Goal: Find specific page/section: Find specific page/section

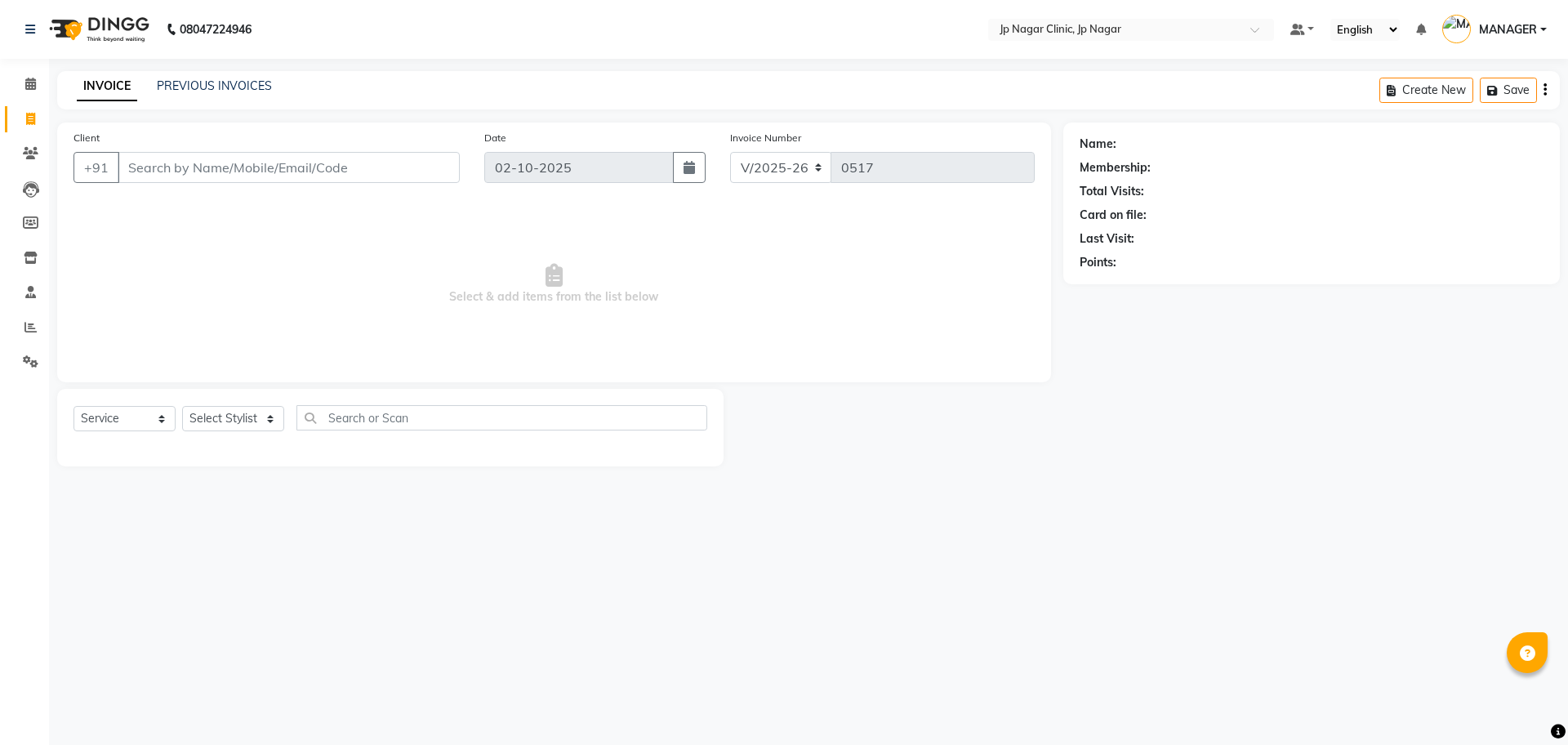
select select "7443"
select select "service"
click at [22, 90] on span at bounding box center [31, 84] width 29 height 19
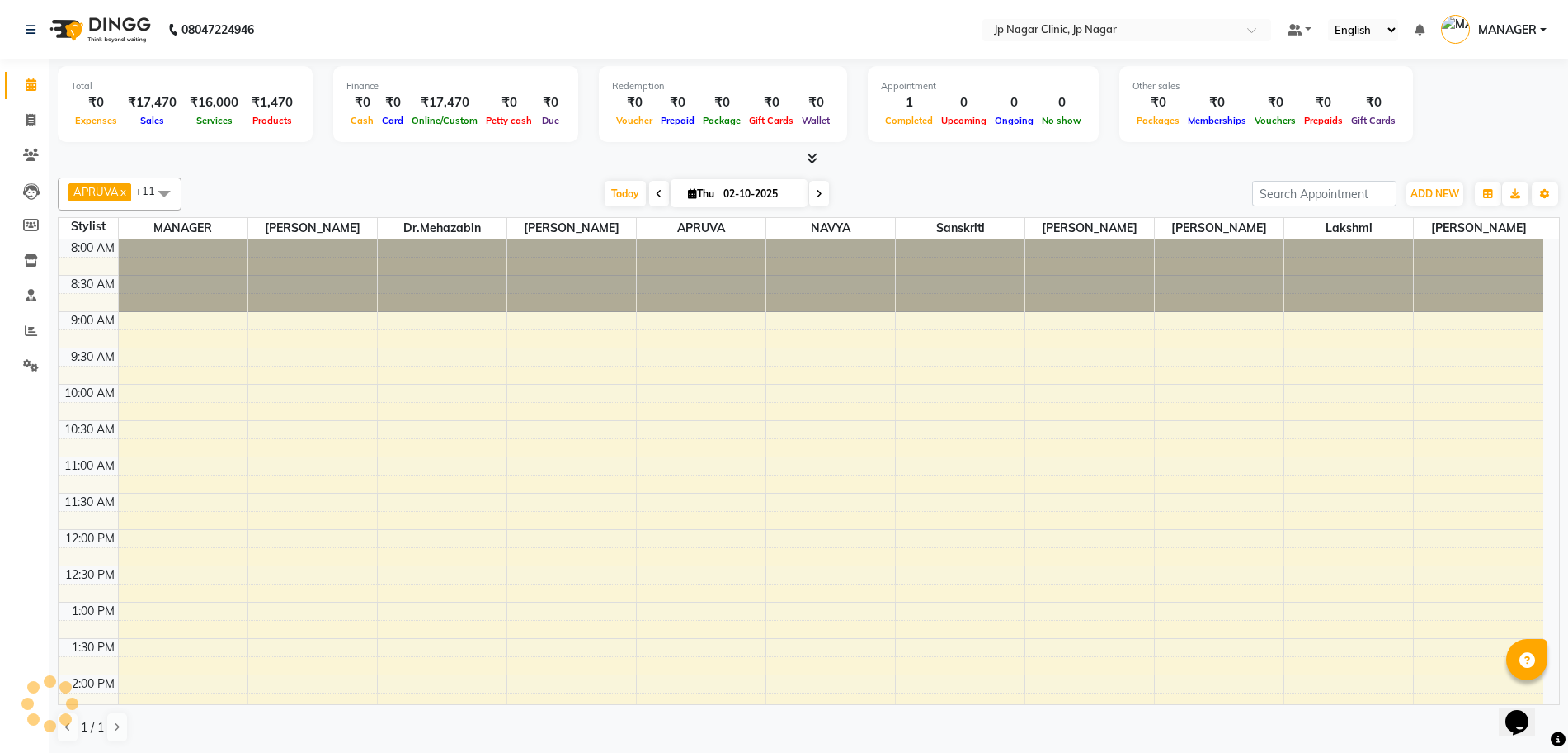
scroll to position [447, 0]
